Goal: Navigation & Orientation: Find specific page/section

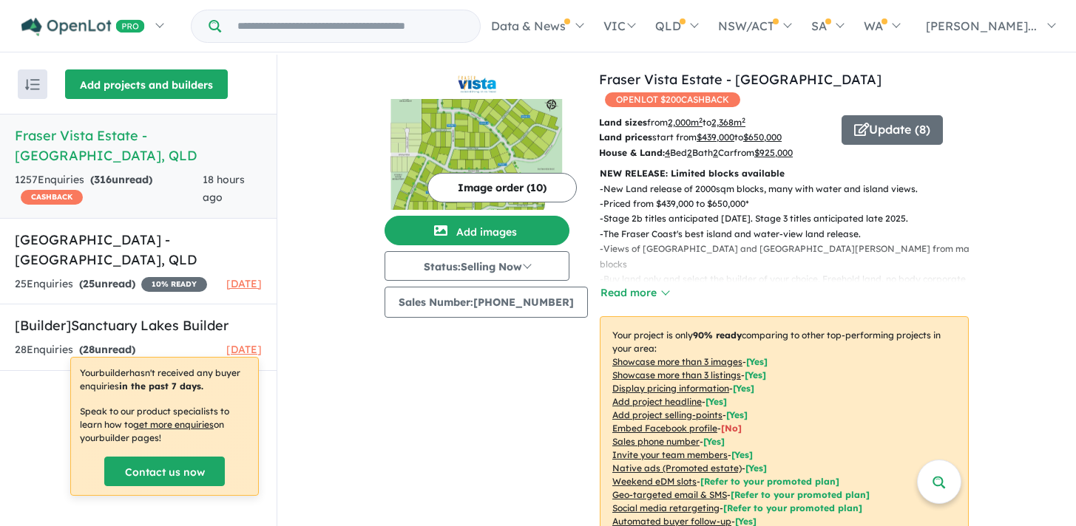
click at [158, 86] on button "Add projects and builders" at bounding box center [146, 84] width 163 height 30
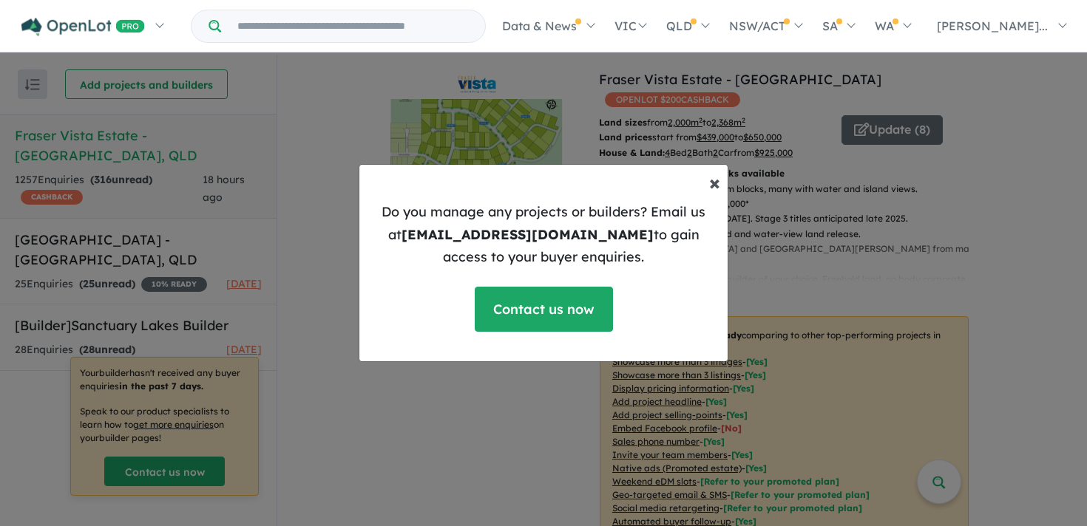
click at [712, 186] on span "×" at bounding box center [714, 182] width 11 height 26
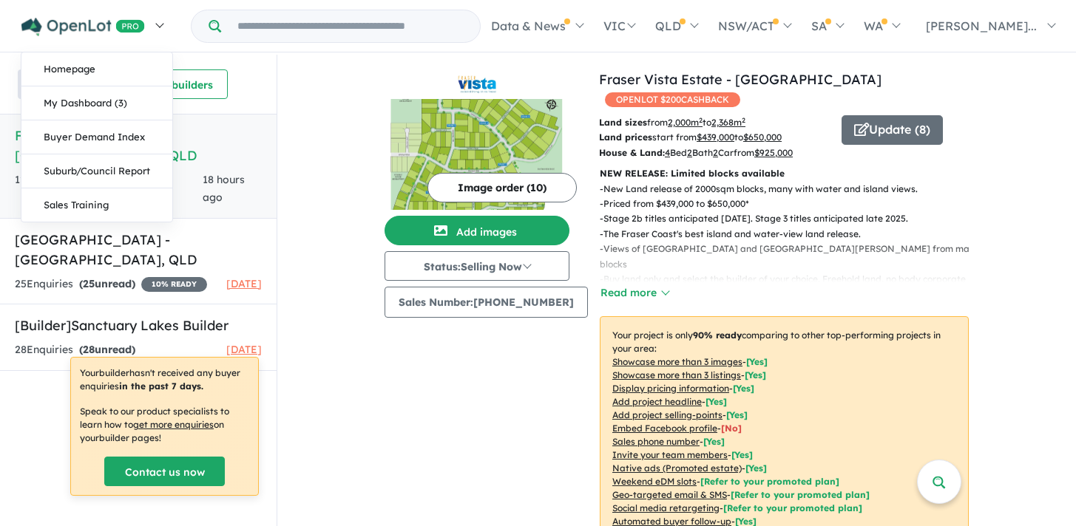
click at [81, 27] on img at bounding box center [82, 27] width 123 height 18
click at [69, 105] on link "My Dashboard (3)" at bounding box center [96, 103] width 151 height 34
